Goal: Task Accomplishment & Management: Use online tool/utility

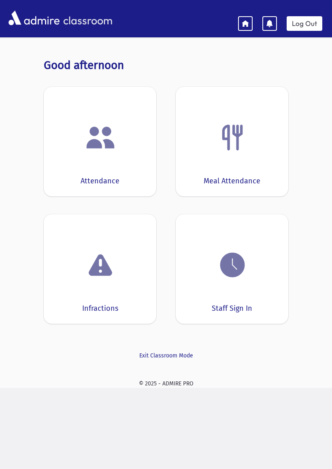
click at [240, 292] on div "Staff Sign In" at bounding box center [232, 268] width 113 height 109
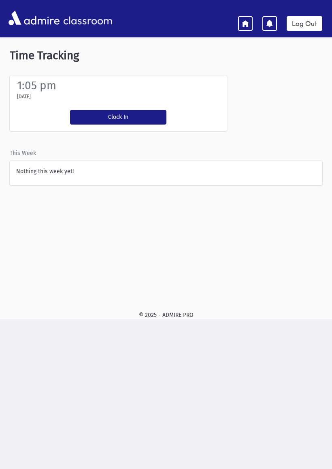
click at [121, 115] on button "Clock In" at bounding box center [118, 117] width 96 height 15
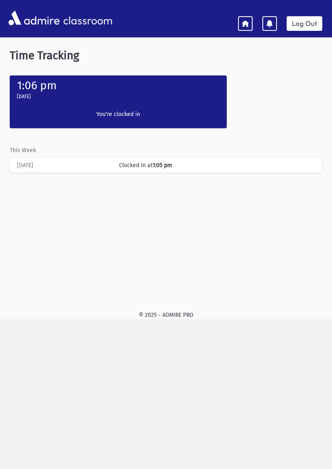
click at [239, 19] on link at bounding box center [245, 23] width 15 height 15
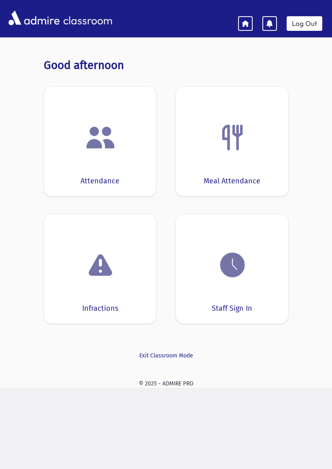
click at [114, 148] on img at bounding box center [100, 137] width 31 height 31
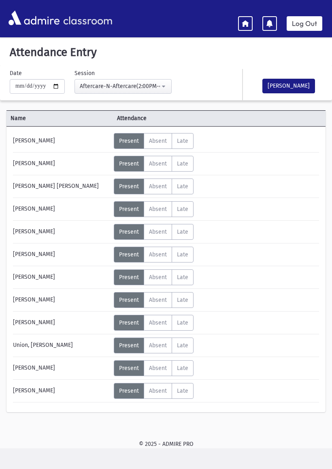
click at [246, 19] on icon at bounding box center [245, 22] width 7 height 7
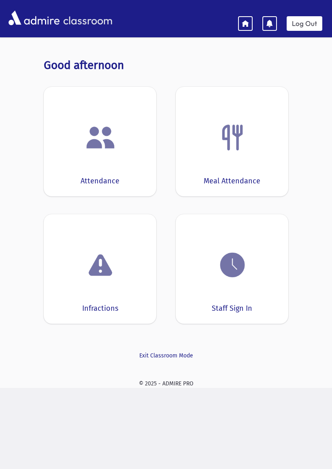
click at [109, 156] on div "Attendance" at bounding box center [100, 141] width 113 height 109
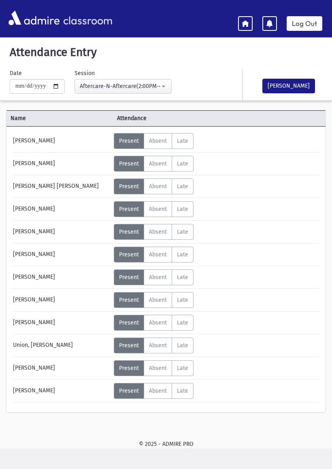
click at [165, 139] on span "Absent" at bounding box center [158, 140] width 18 height 7
click at [188, 138] on span "Late" at bounding box center [182, 140] width 11 height 7
click at [129, 135] on label "Present P" at bounding box center [129, 141] width 30 height 16
click at [239, 29] on link at bounding box center [245, 23] width 15 height 15
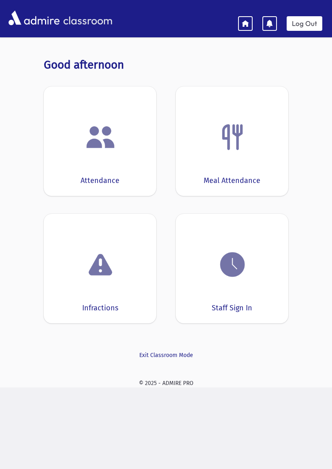
click at [248, 26] on icon at bounding box center [245, 22] width 7 height 7
click at [240, 159] on div "Meal Attendance" at bounding box center [232, 140] width 113 height 109
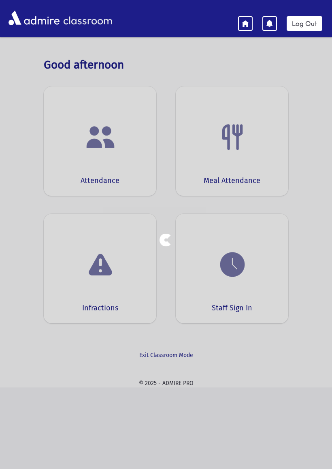
select select "***"
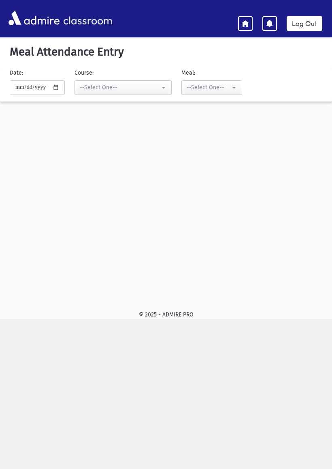
click at [251, 17] on link at bounding box center [245, 23] width 15 height 15
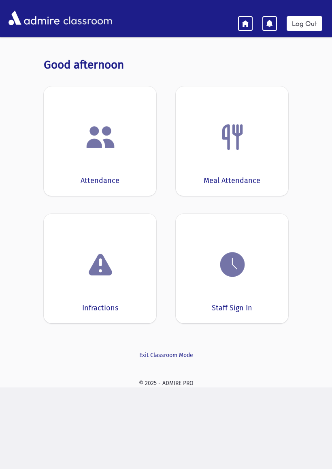
click at [304, 16] on link "Log Out" at bounding box center [305, 23] width 36 height 15
